Goal: Task Accomplishment & Management: Complete application form

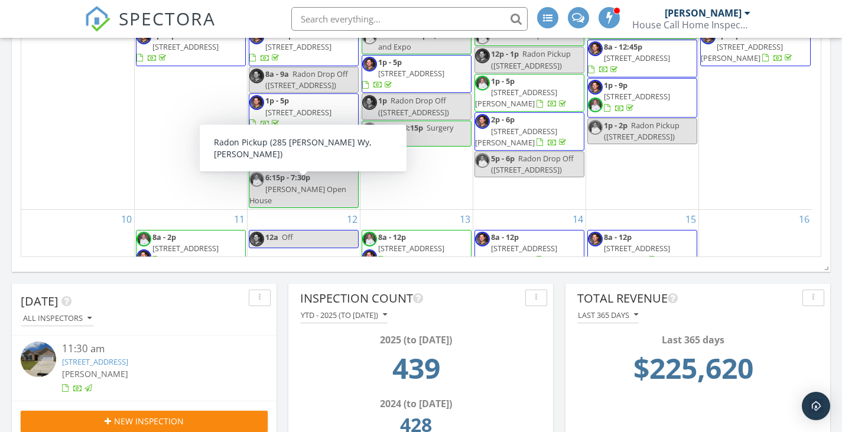
scroll to position [1420, 861]
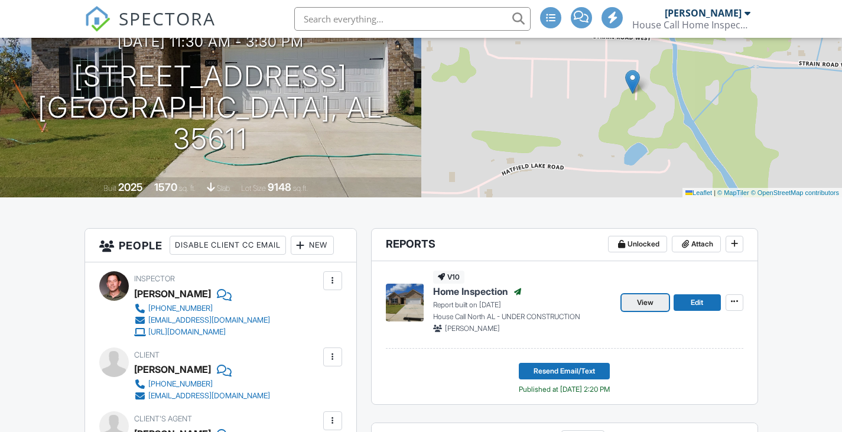
click at [638, 303] on span "View" at bounding box center [645, 303] width 17 height 12
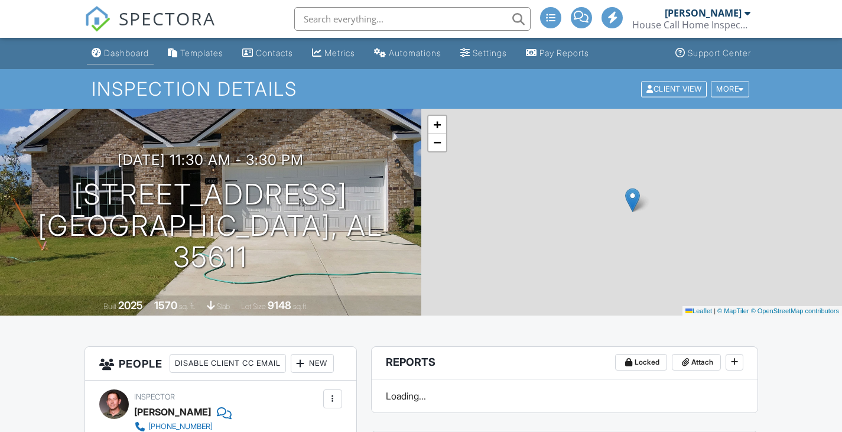
click at [131, 54] on div "Dashboard" at bounding box center [126, 53] width 45 height 10
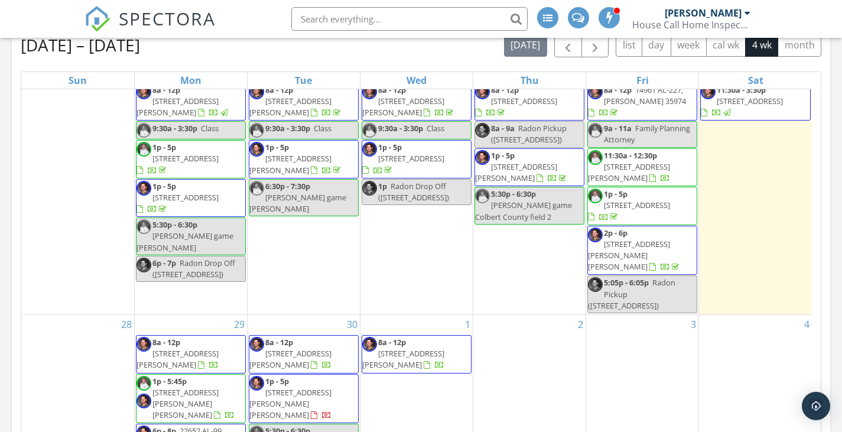
scroll to position [35, 0]
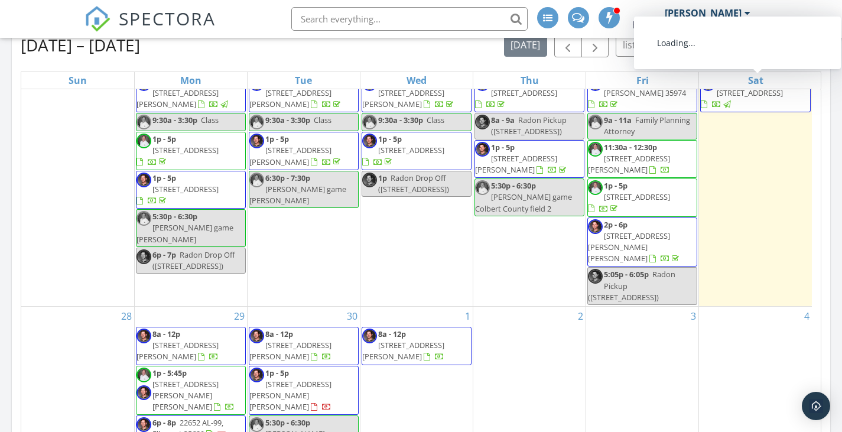
click at [649, 356] on div "3" at bounding box center [642, 394] width 112 height 175
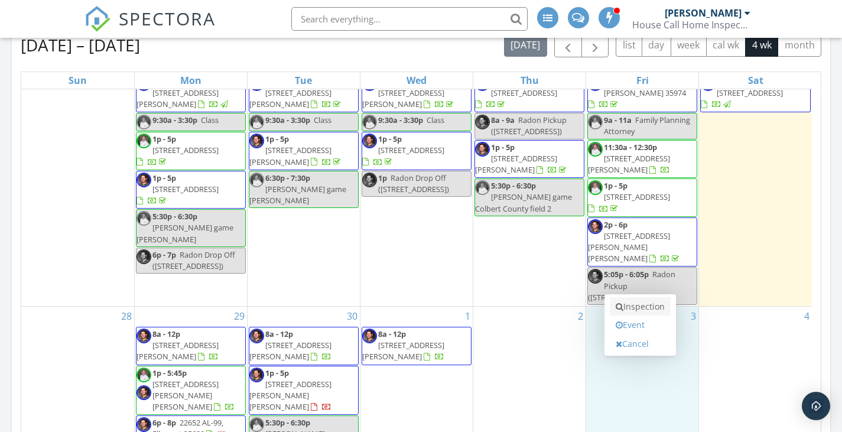
click at [649, 309] on link "Inspection" at bounding box center [640, 306] width 61 height 19
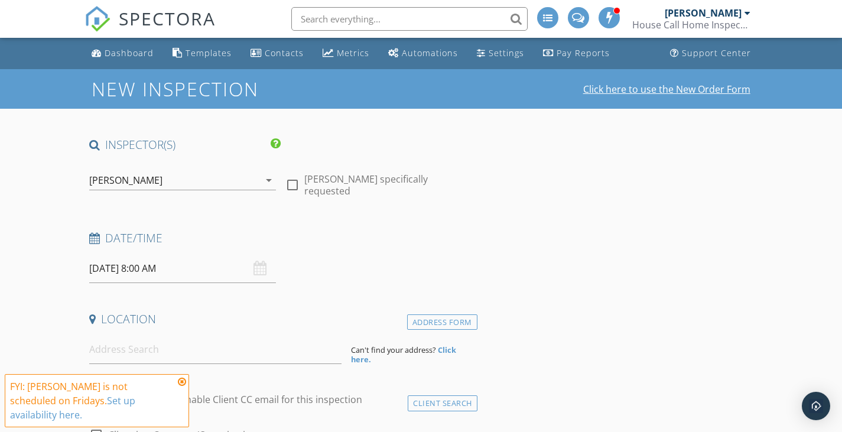
click at [654, 90] on link "Click here to use the New Order Form" at bounding box center [667, 89] width 167 height 9
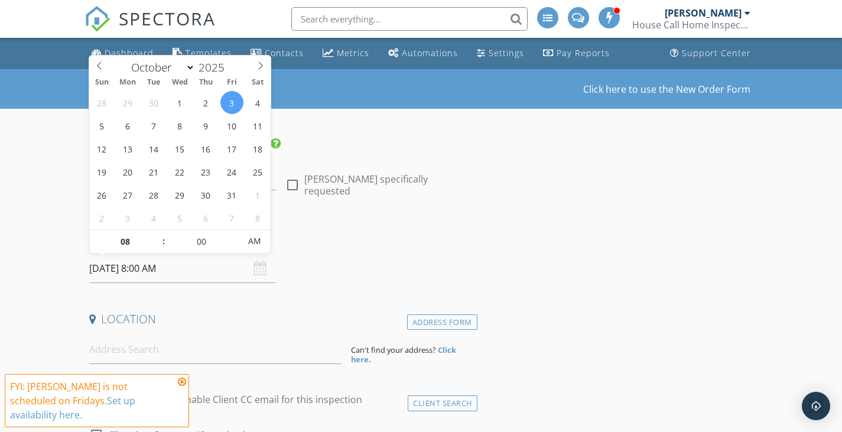
click at [149, 268] on input "[DATE] 8:00 AM" at bounding box center [182, 268] width 187 height 29
type input "09"
type input "10/03/2025 9:00 AM"
click at [158, 234] on span at bounding box center [158, 236] width 8 height 12
type input "10"
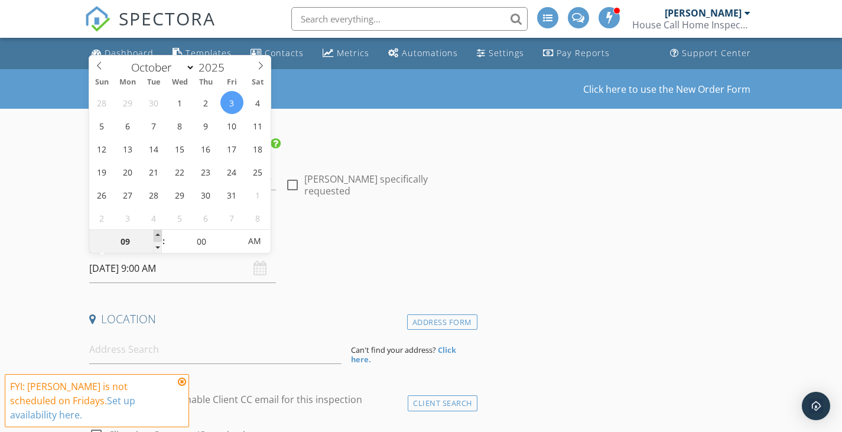
type input "10/03/2025 10:00 AM"
click at [158, 234] on span at bounding box center [158, 236] width 8 height 12
type input "11"
type input "10/03/2025 11:00 AM"
click at [158, 234] on span at bounding box center [158, 236] width 8 height 12
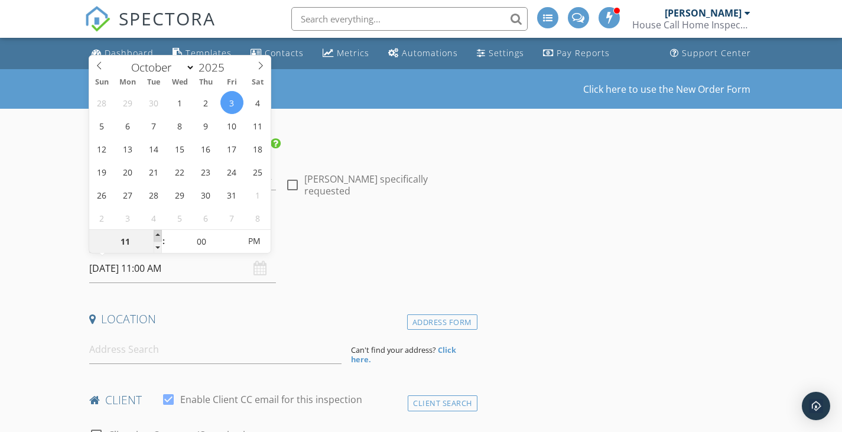
type input "12"
type input "10/03/2025 12:00 PM"
click at [158, 234] on span at bounding box center [158, 236] width 8 height 12
type input "01"
type input "[DATE] 1:00 PM"
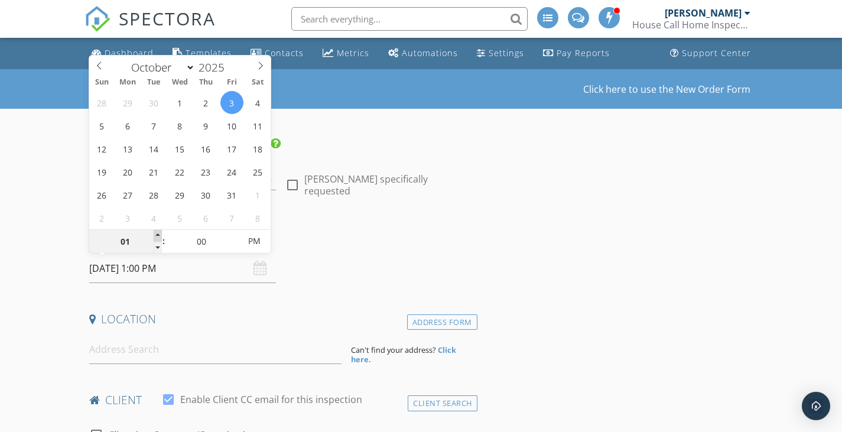
click at [158, 234] on span at bounding box center [158, 236] width 8 height 12
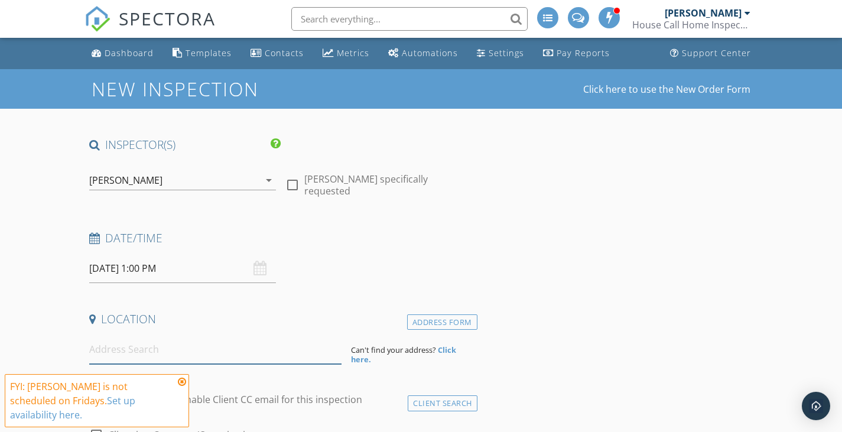
click at [203, 352] on input at bounding box center [215, 349] width 252 height 29
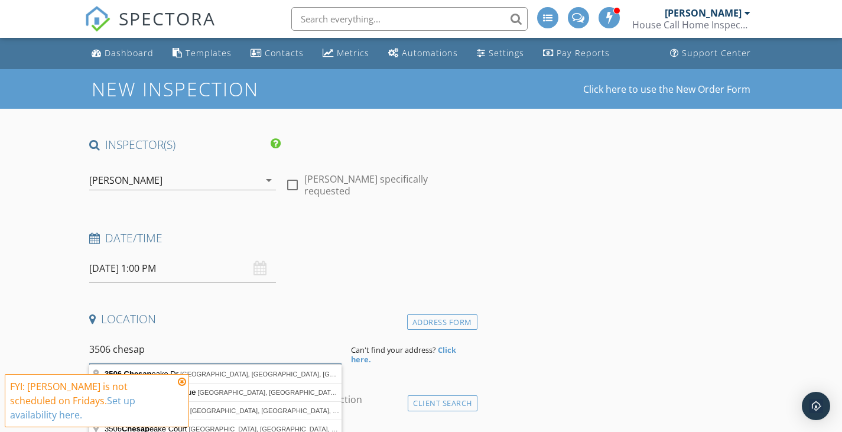
scroll to position [59, 0]
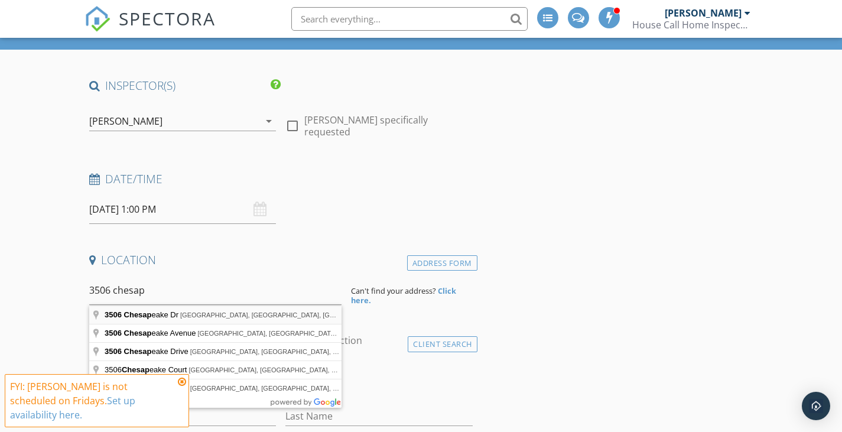
type input "3506 Chesapeake Dr, Florence, AL, USA"
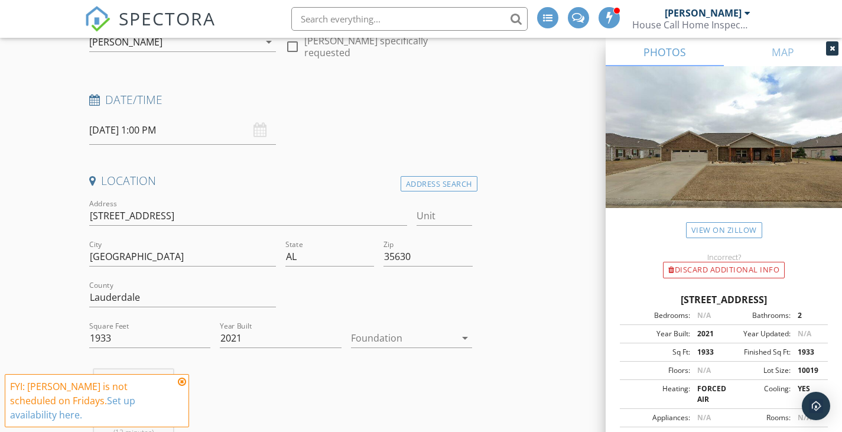
scroll to position [177, 0]
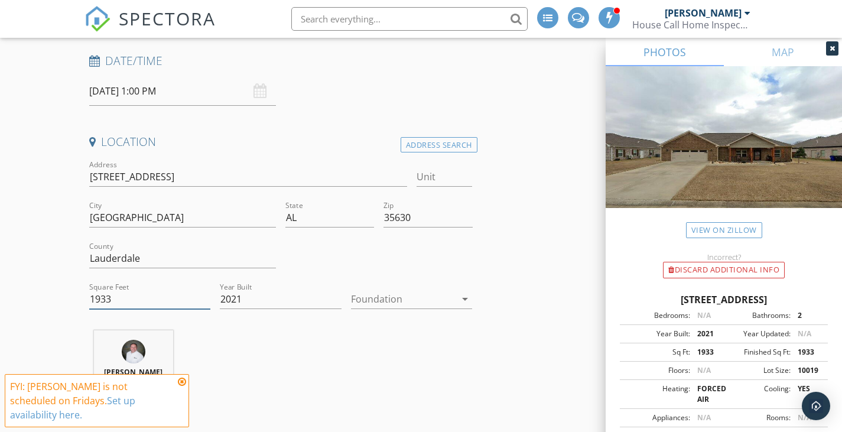
click at [101, 295] on input "1933" at bounding box center [150, 300] width 122 height 20
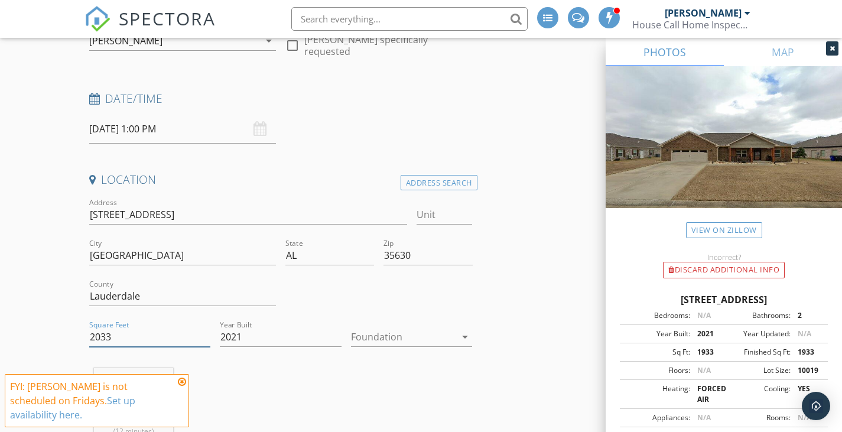
scroll to position [118, 0]
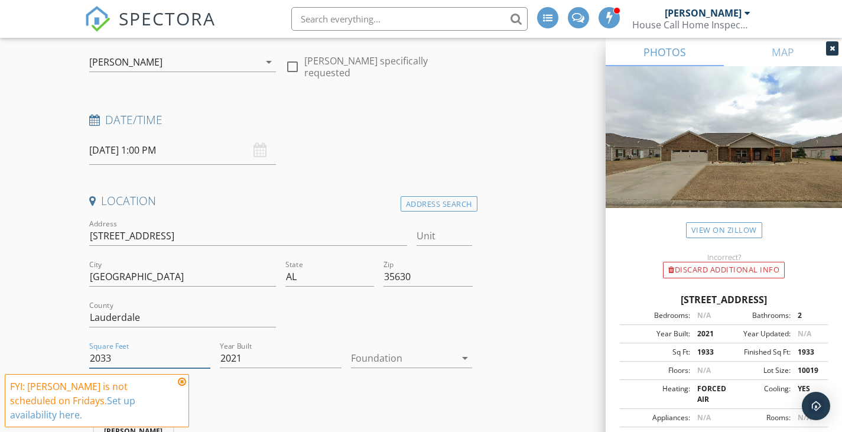
type input "2033"
click at [410, 358] on div at bounding box center [403, 358] width 105 height 19
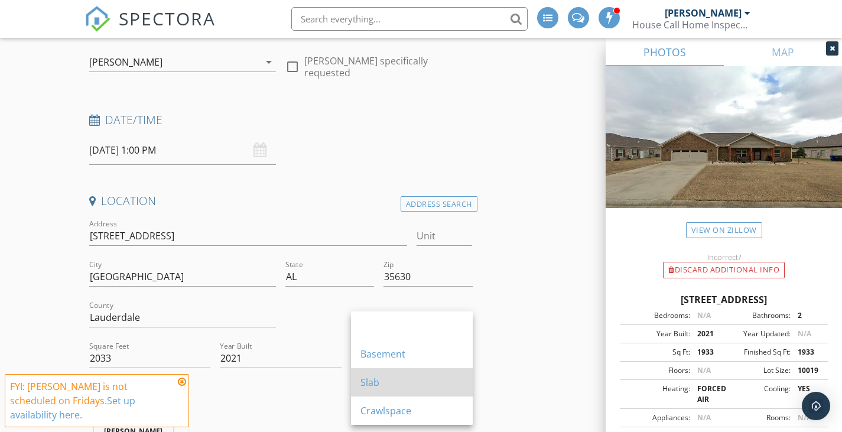
click at [410, 383] on div "Slab" at bounding box center [412, 382] width 103 height 14
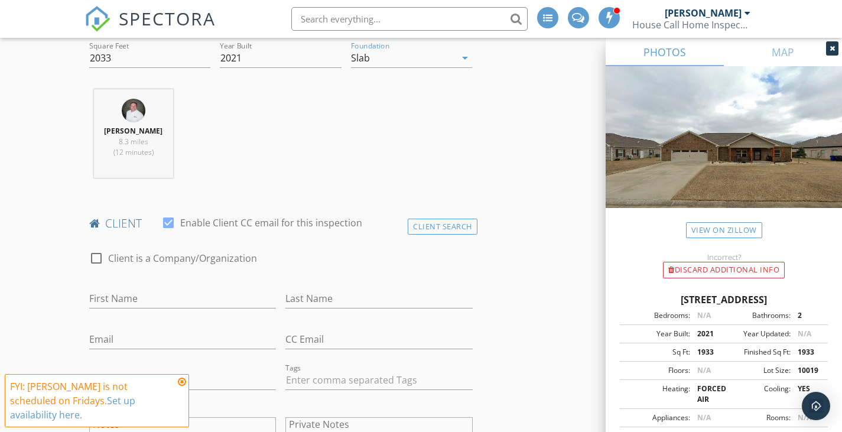
scroll to position [473, 0]
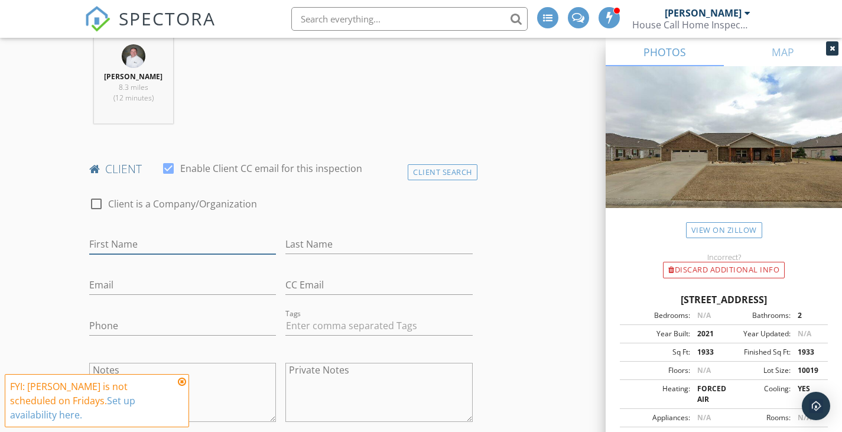
click at [201, 249] on input "First Name" at bounding box center [182, 245] width 187 height 20
type input "Miles"
click at [351, 241] on input "Last Name" at bounding box center [379, 245] width 187 height 20
type input "Williams"
click at [202, 323] on input "Phone" at bounding box center [182, 326] width 187 height 20
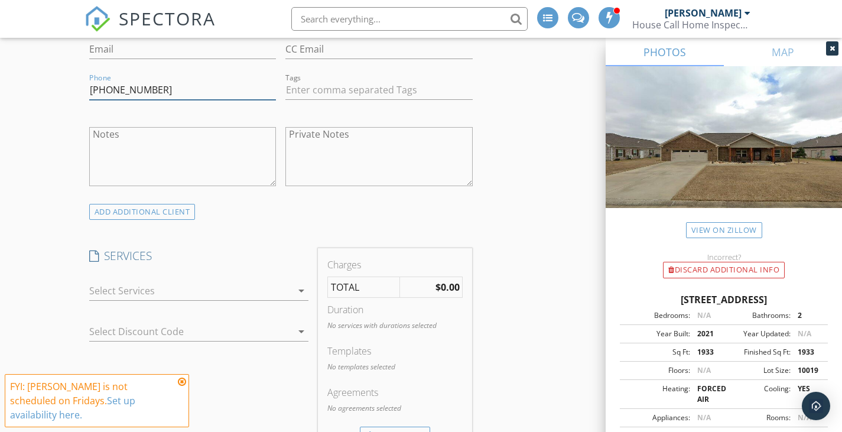
scroll to position [709, 0]
type input "[PHONE_NUMBER]"
click at [227, 300] on div at bounding box center [190, 290] width 203 height 19
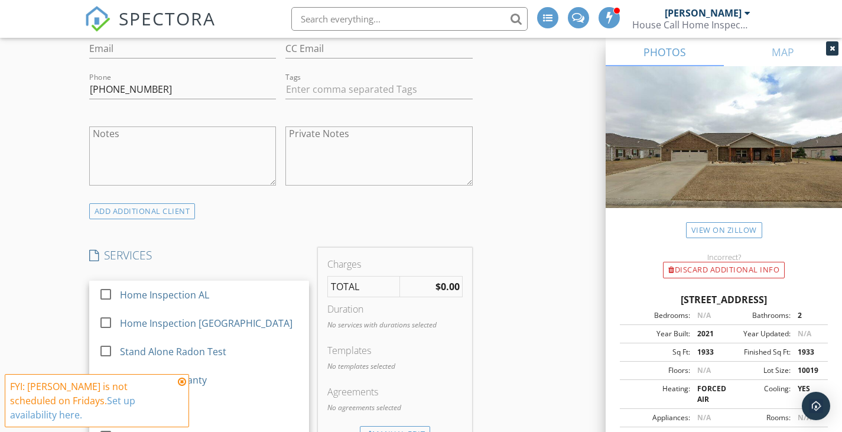
click at [227, 300] on div "Home Inspection AL" at bounding box center [210, 295] width 180 height 24
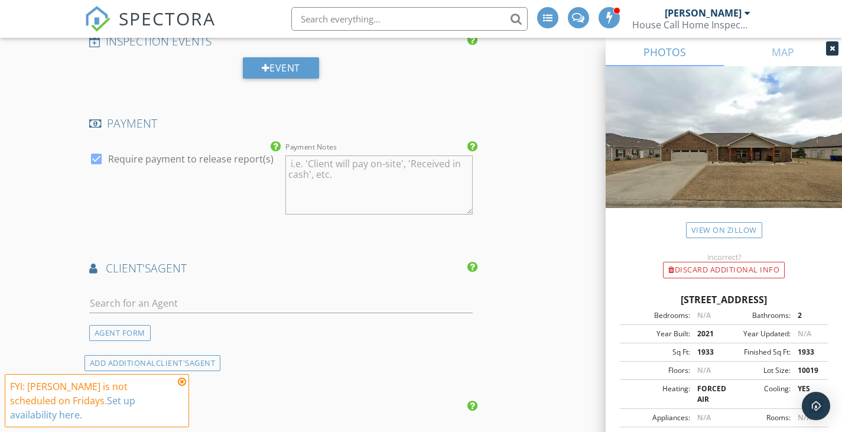
scroll to position [1242, 0]
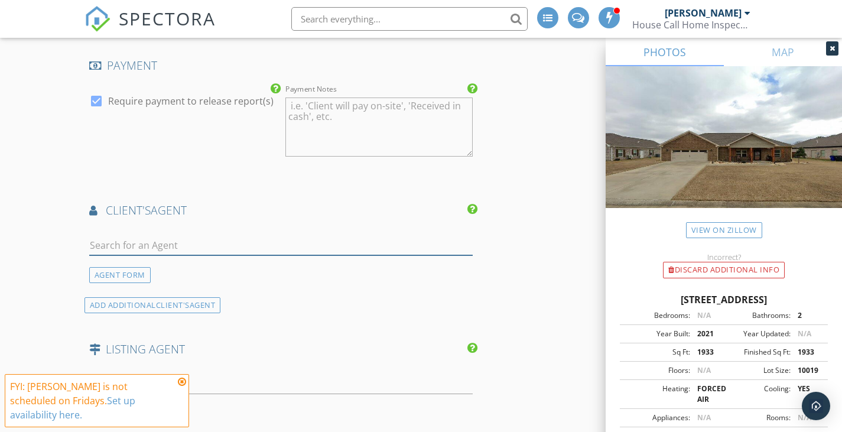
click at [248, 239] on input "text" at bounding box center [281, 246] width 384 height 20
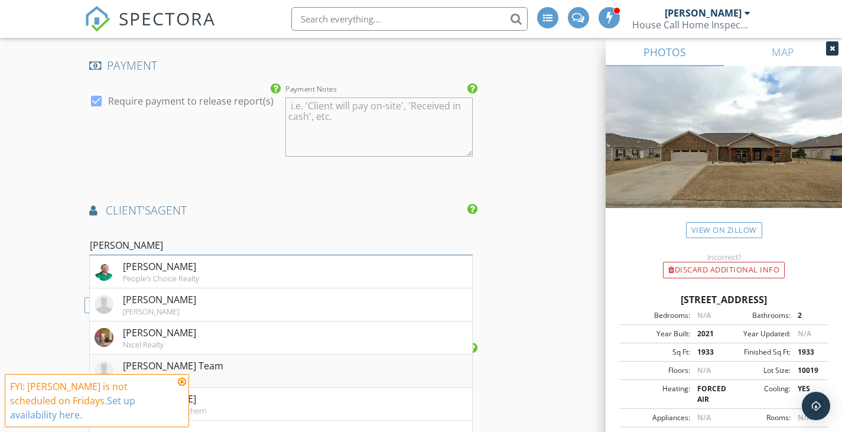
type input "Josh"
click at [234, 367] on li "Josh Rumble Team Nxcel Realty" at bounding box center [281, 371] width 383 height 33
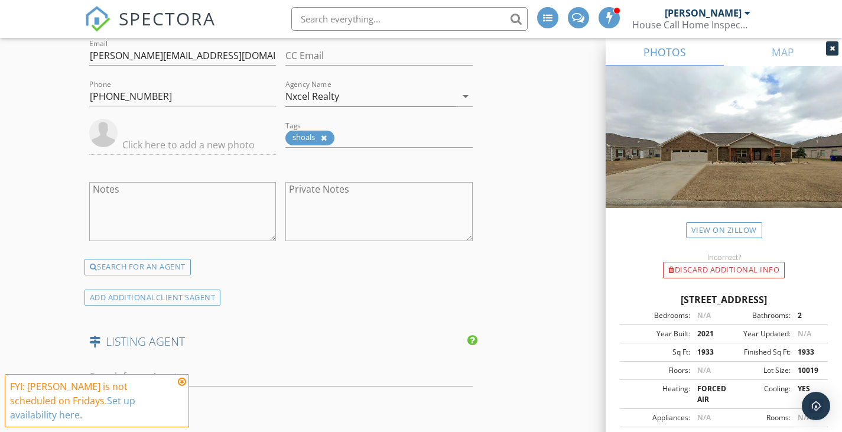
scroll to position [1478, 0]
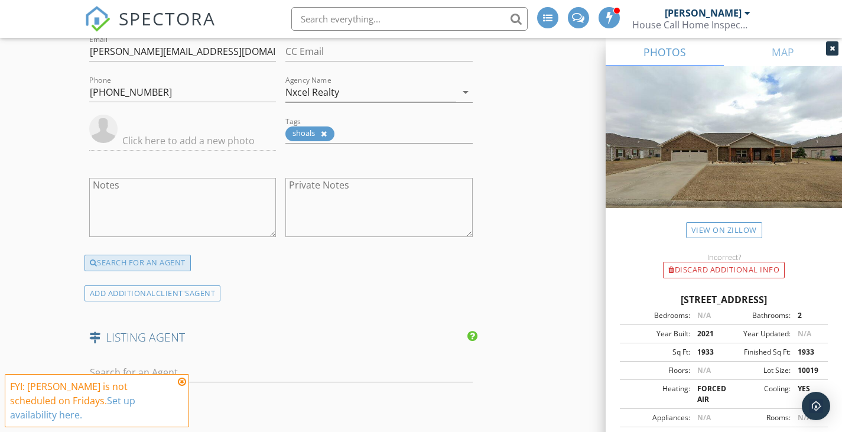
click at [181, 266] on div "SEARCH FOR AN AGENT" at bounding box center [138, 263] width 106 height 17
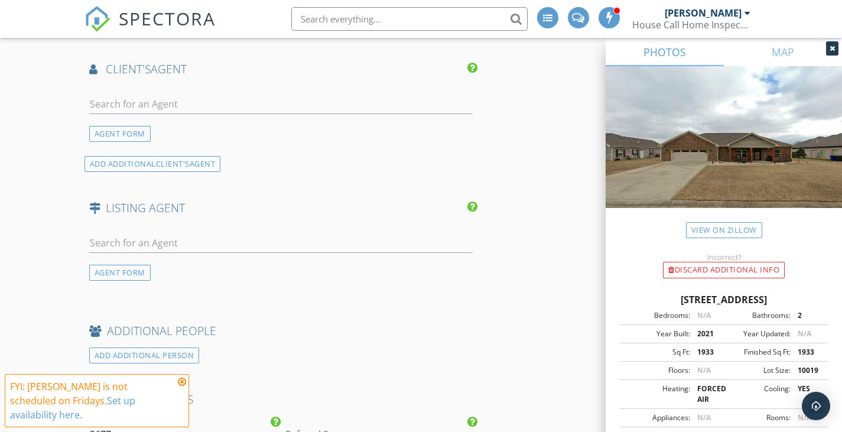
scroll to position [1297, 0]
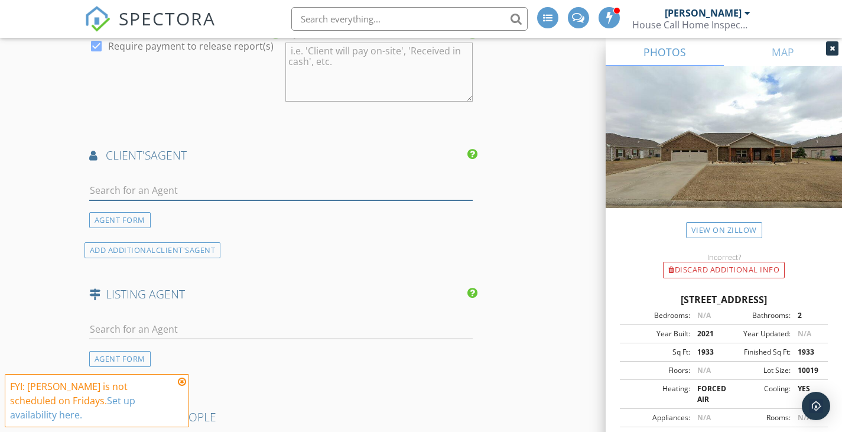
click at [198, 190] on input "text" at bounding box center [281, 191] width 384 height 20
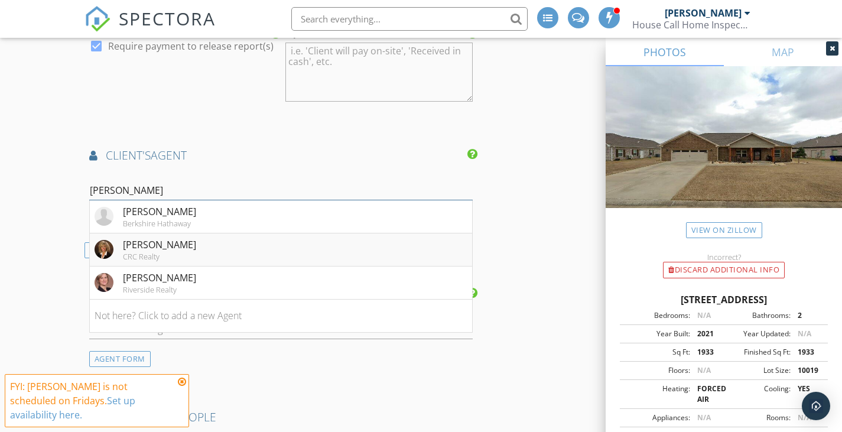
type input "anne"
click at [195, 249] on li "Anne Olive CRC Realty" at bounding box center [281, 250] width 383 height 33
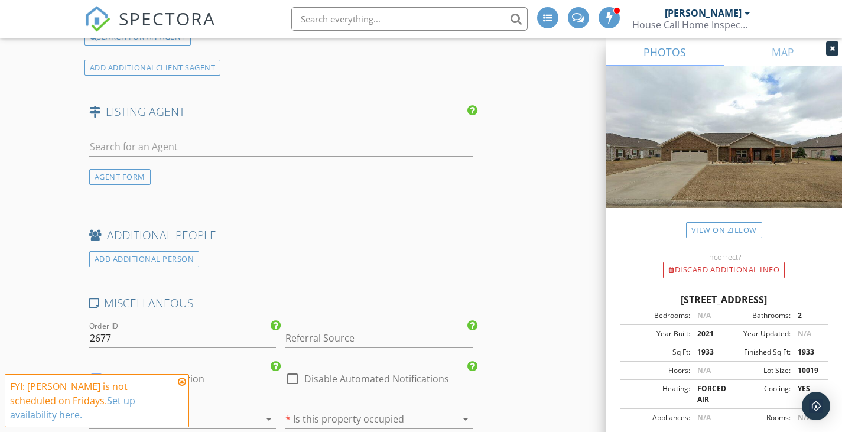
scroll to position [1710, 0]
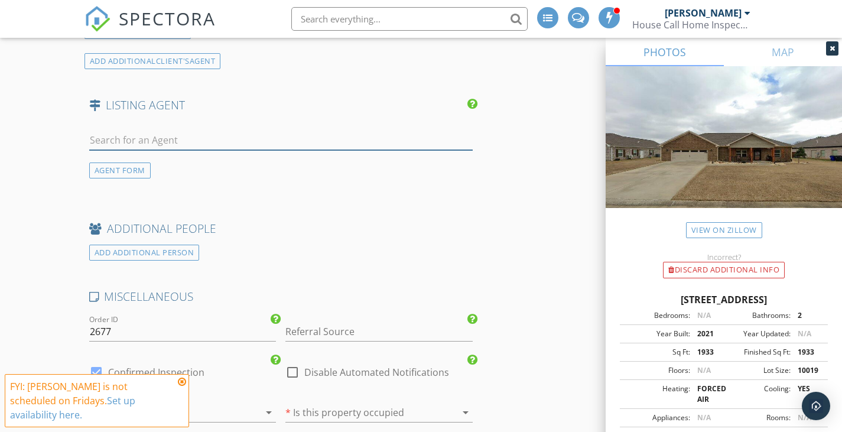
click at [232, 144] on input "text" at bounding box center [281, 141] width 384 height 20
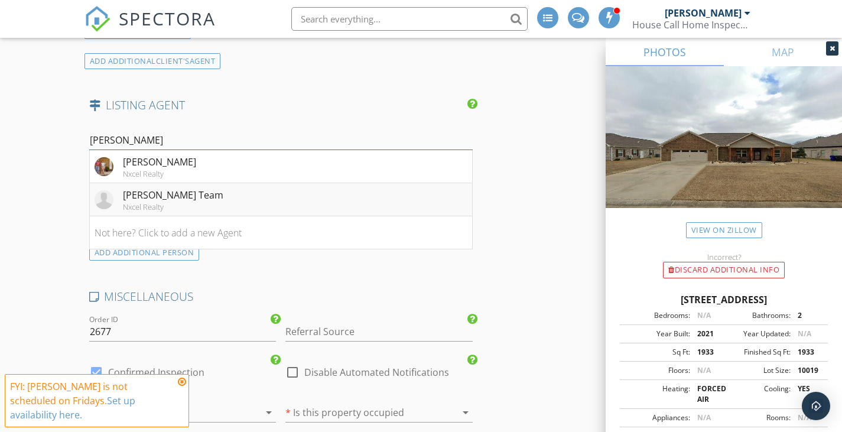
type input "josh ru"
click at [200, 198] on div "[PERSON_NAME] Team" at bounding box center [173, 195] width 101 height 14
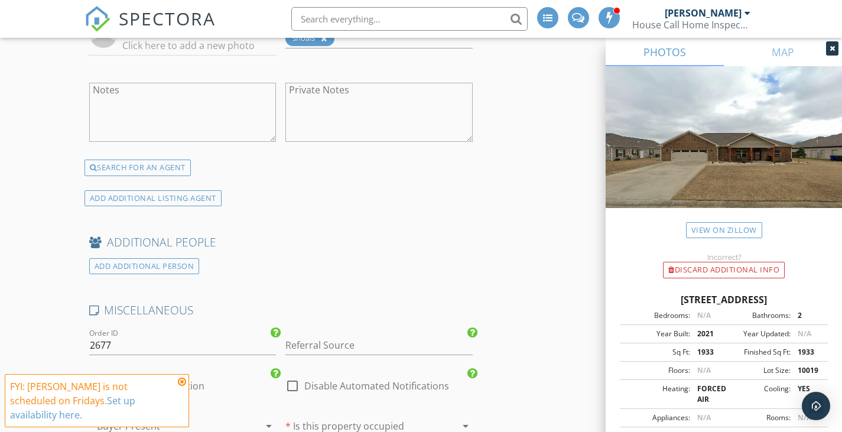
scroll to position [2065, 0]
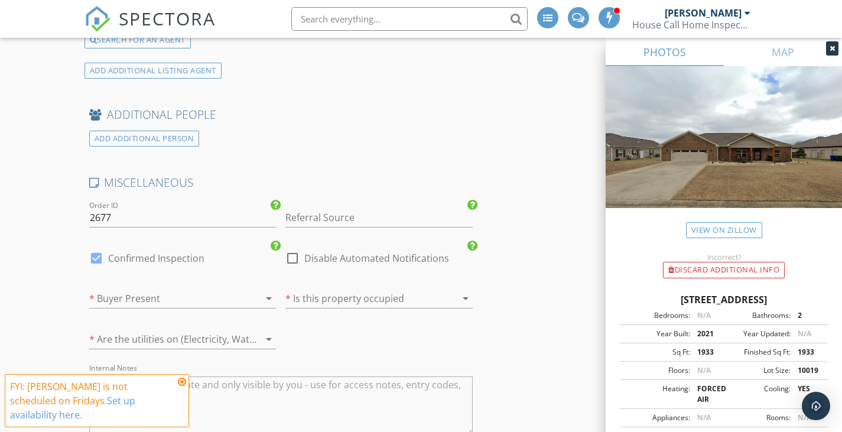
click at [358, 302] on div at bounding box center [363, 298] width 154 height 19
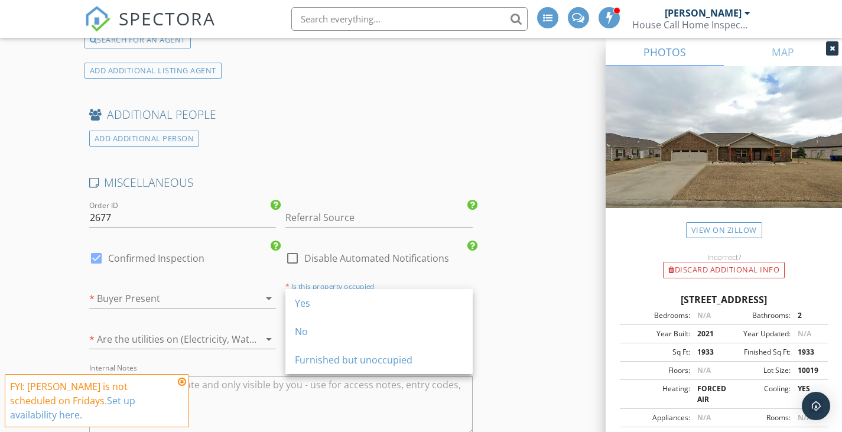
click at [358, 302] on div "Yes" at bounding box center [379, 303] width 168 height 14
click at [178, 347] on div at bounding box center [166, 339] width 154 height 19
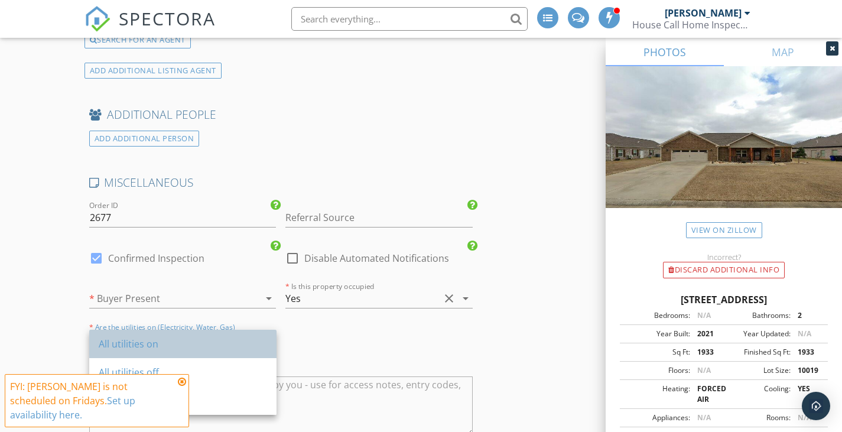
click at [178, 346] on div "All utilities on" at bounding box center [183, 344] width 168 height 14
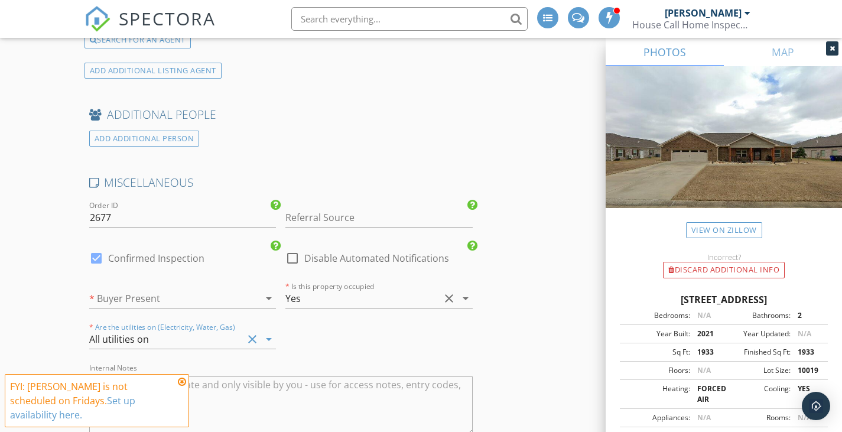
click at [168, 300] on div at bounding box center [166, 298] width 154 height 19
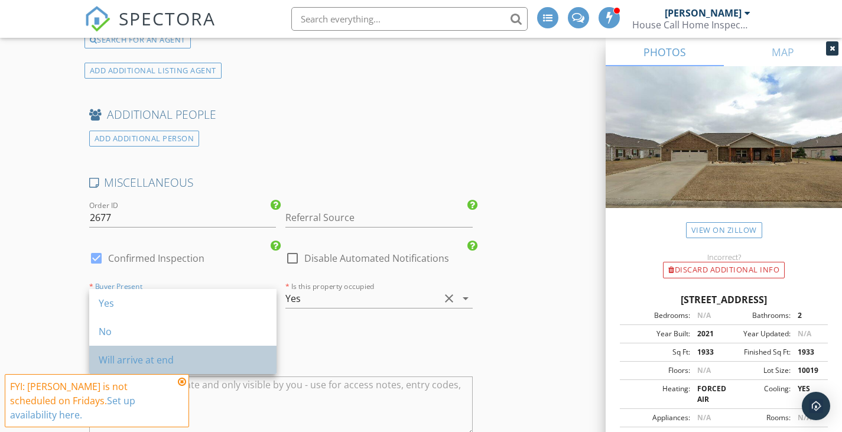
click at [176, 357] on div "Will arrive at end" at bounding box center [183, 360] width 168 height 14
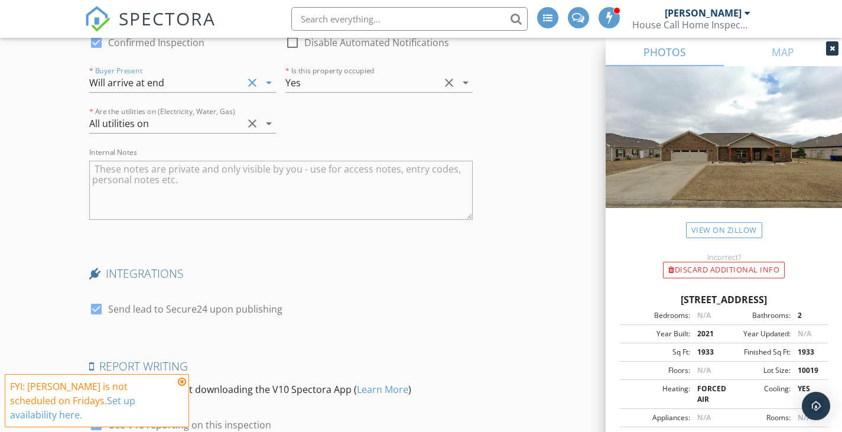
scroll to position [2302, 0]
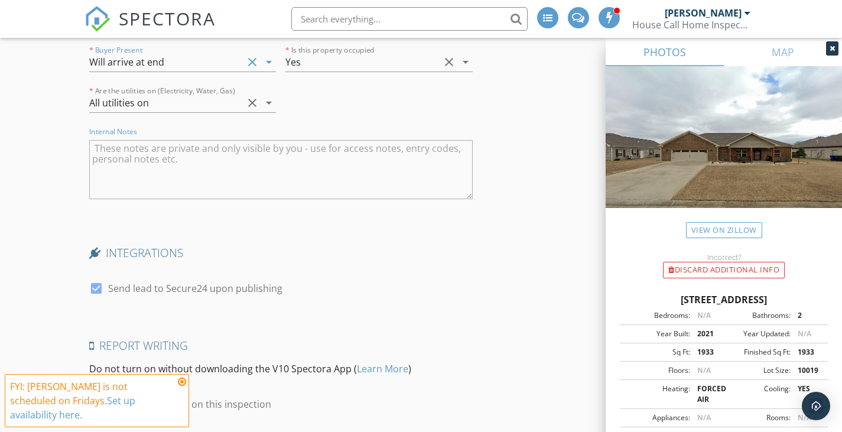
click at [187, 193] on textarea "Internal Notes" at bounding box center [281, 169] width 384 height 59
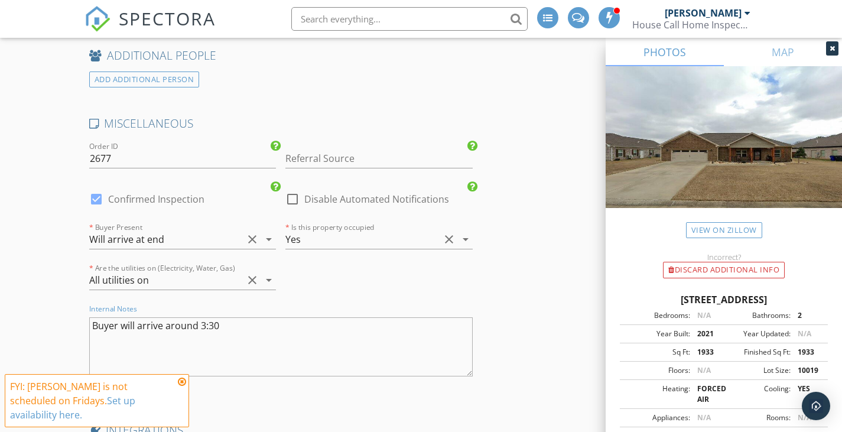
scroll to position [2065, 0]
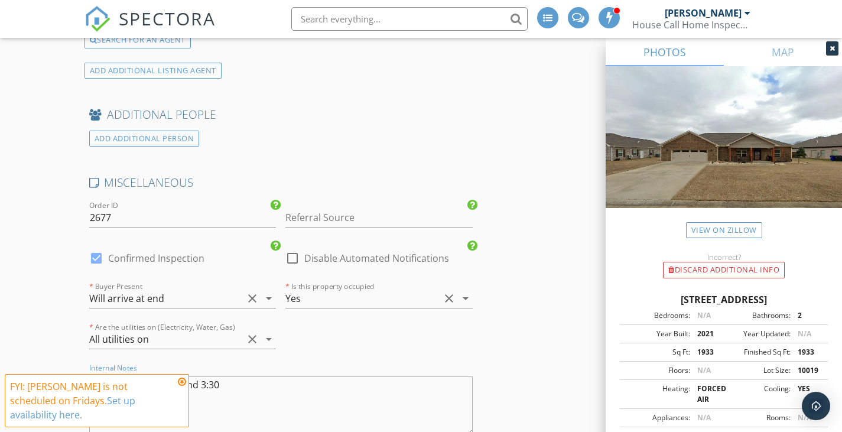
type textarea "Buyer will arrive around 3:30"
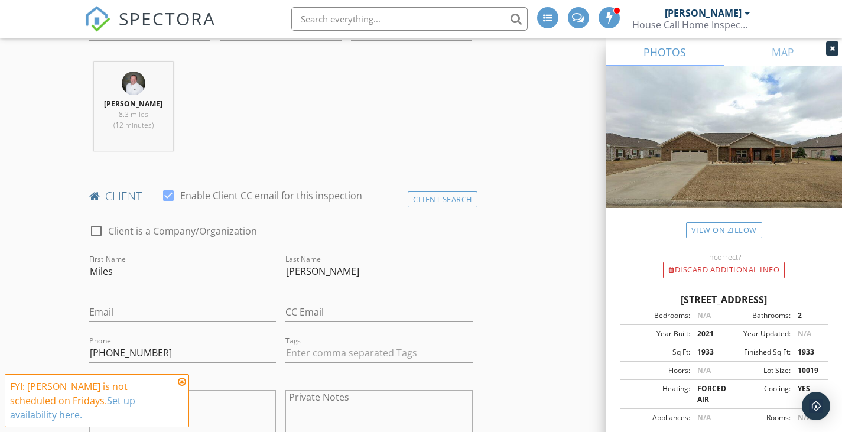
scroll to position [532, 0]
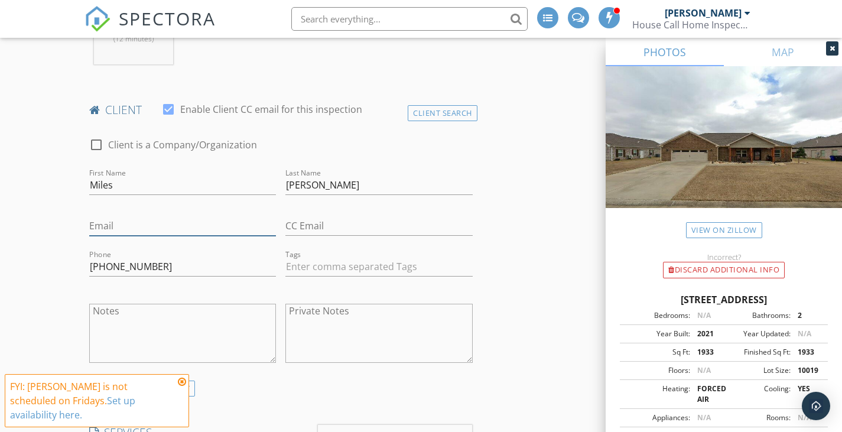
click at [132, 230] on input "Email" at bounding box center [182, 226] width 187 height 20
paste input "milesh519@icloud.com"
type input "milesh519@icloud.com"
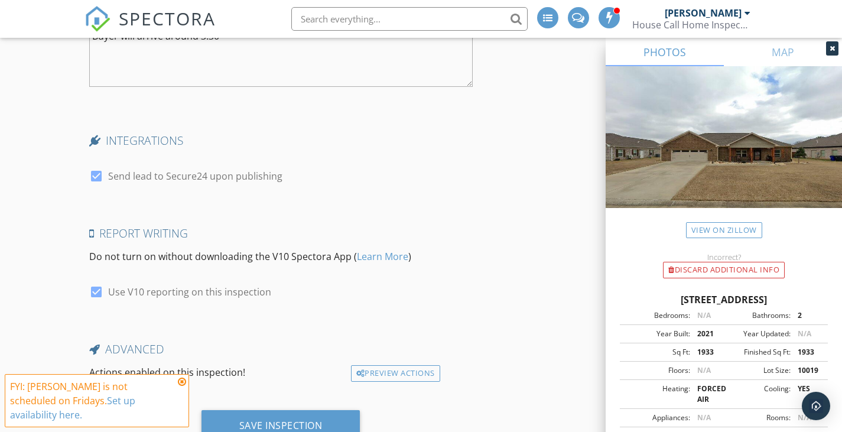
scroll to position [2461, 0]
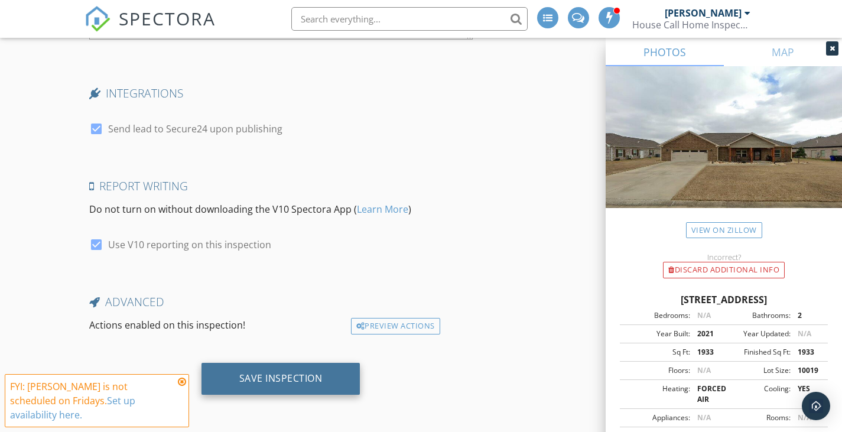
click at [348, 374] on div "Save Inspection" at bounding box center [281, 379] width 159 height 32
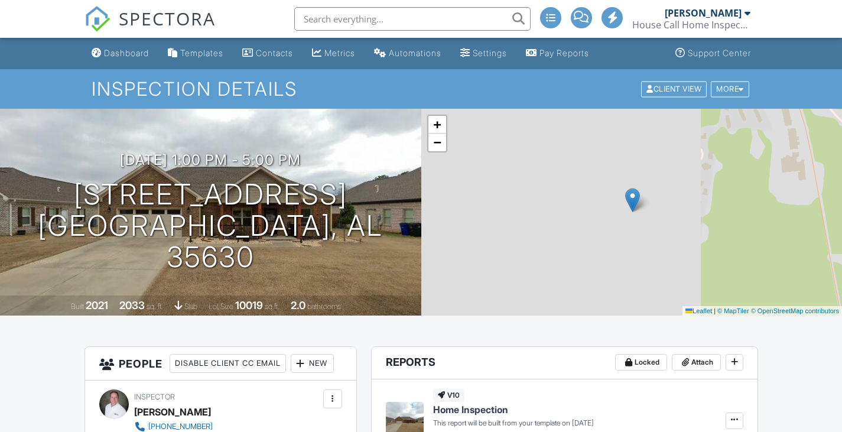
click at [332, 361] on div "New" at bounding box center [312, 363] width 43 height 19
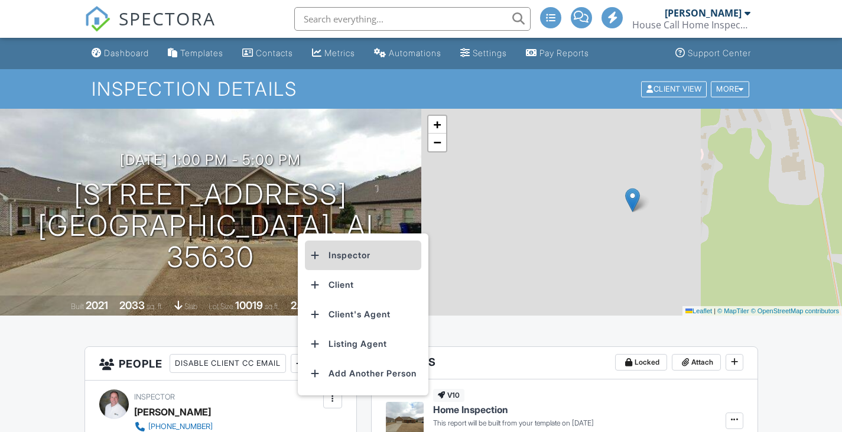
click at [349, 247] on li "Inspector" at bounding box center [363, 256] width 116 height 30
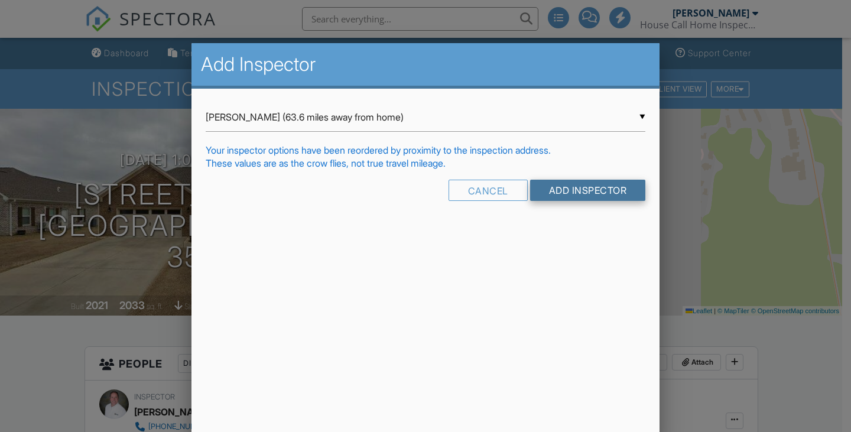
click at [615, 197] on input "Add Inspector" at bounding box center [588, 190] width 116 height 21
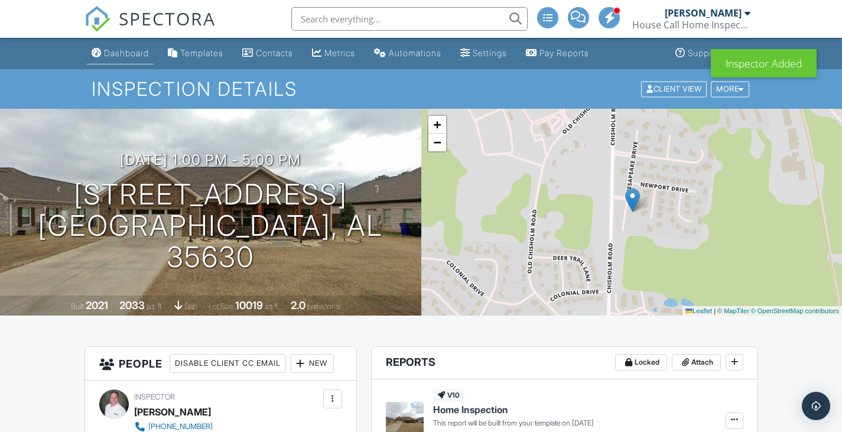
click at [125, 53] on div "Dashboard" at bounding box center [126, 53] width 45 height 10
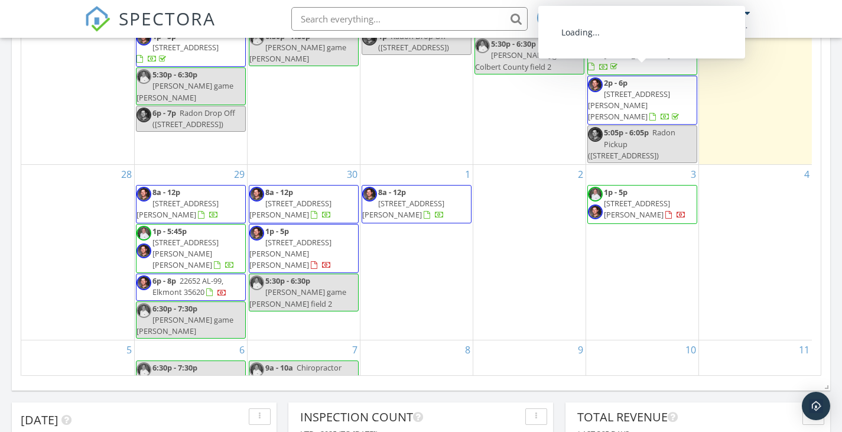
scroll to position [355, 0]
